Goal: Information Seeking & Learning: Learn about a topic

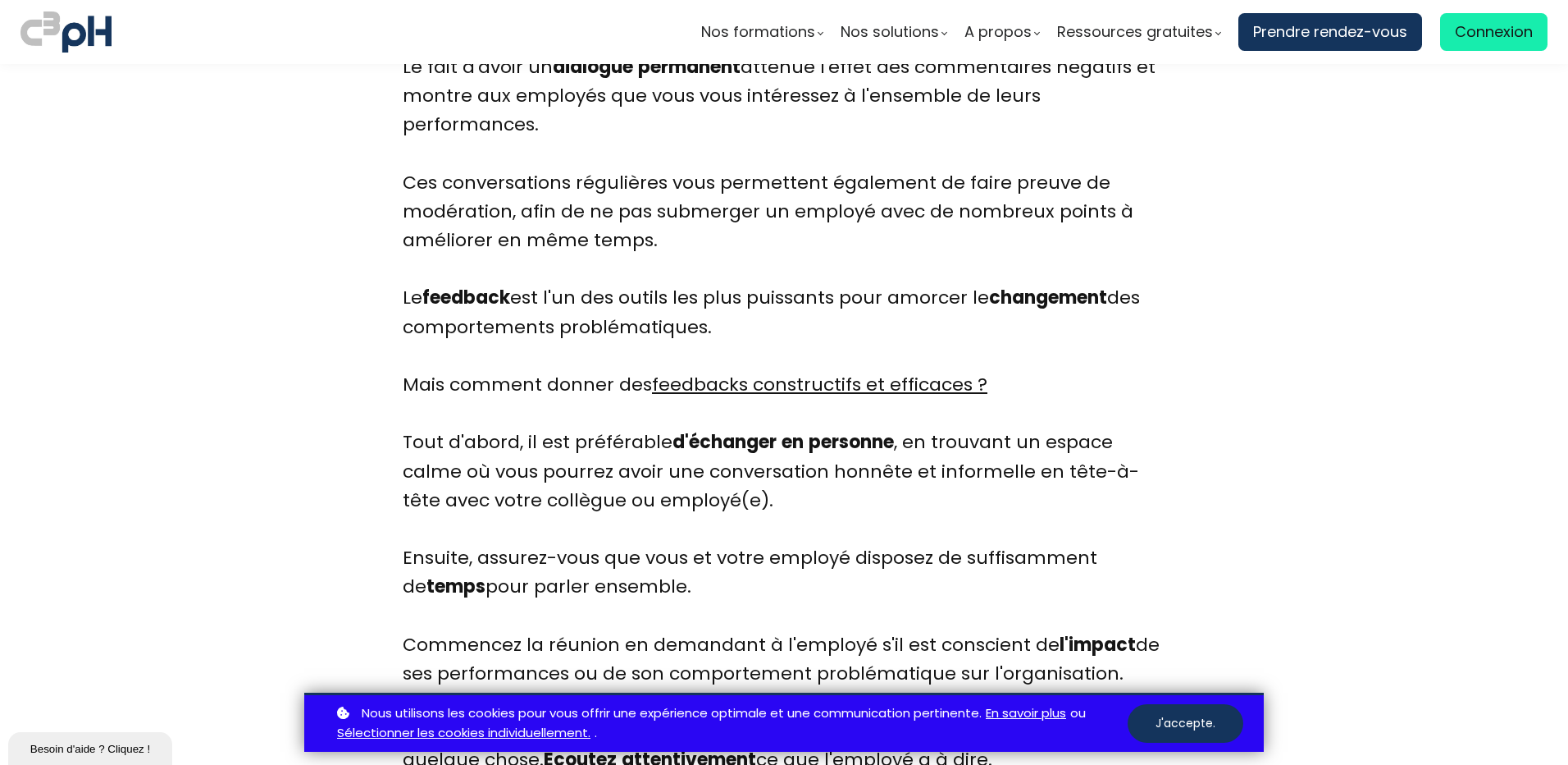
scroll to position [3610, 0]
